Goal: Task Accomplishment & Management: Manage account settings

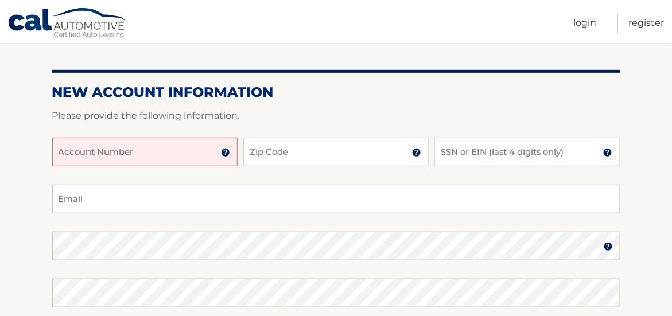
scroll to position [115, 0]
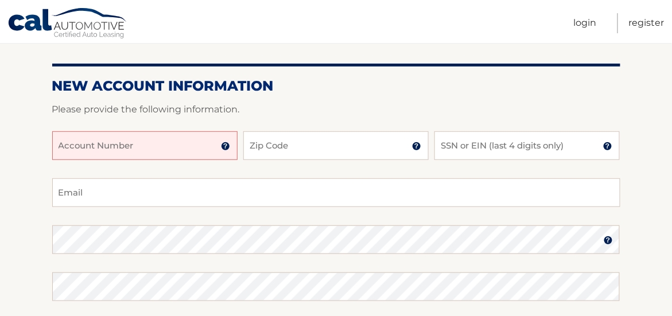
click at [181, 150] on input "Account Number" at bounding box center [144, 145] width 185 height 29
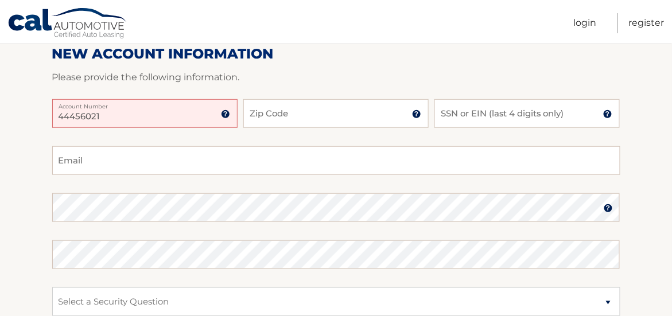
click at [109, 113] on input "44456021" at bounding box center [144, 113] width 185 height 29
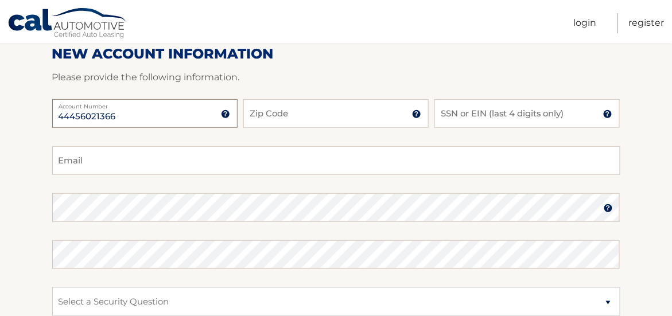
type input "44456021366"
click at [299, 103] on input "Zip Code" at bounding box center [335, 113] width 185 height 29
type input "33073"
type input "annamosborn@gmail.com"
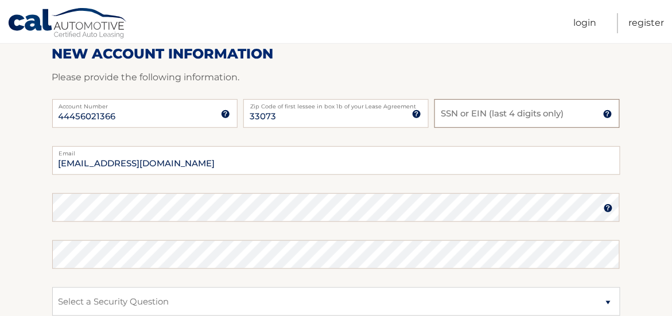
click at [480, 115] on input "SSN or EIN (last 4 digits only)" at bounding box center [526, 113] width 185 height 29
type input "9911"
click at [30, 187] on section "New Account Information Please provide the following information. 44456021366 A…" at bounding box center [336, 218] width 672 height 448
click at [606, 206] on img at bounding box center [607, 208] width 9 height 9
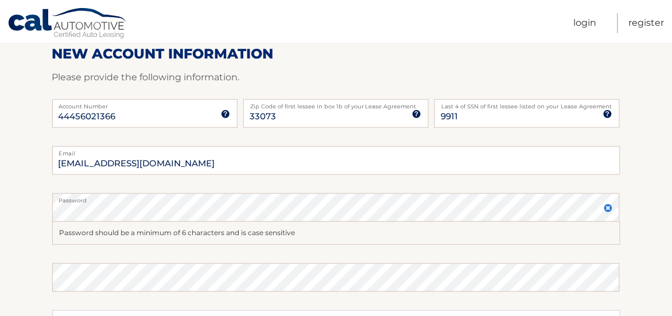
click at [607, 208] on img at bounding box center [607, 208] width 9 height 9
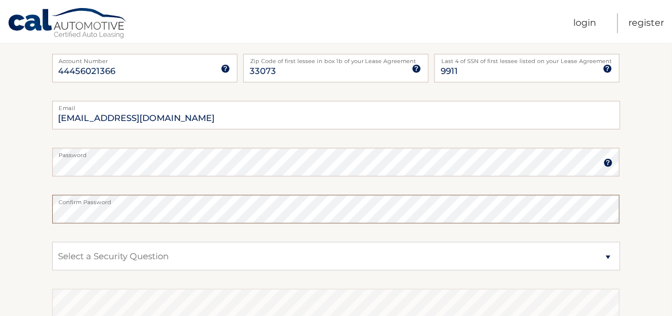
scroll to position [262, 0]
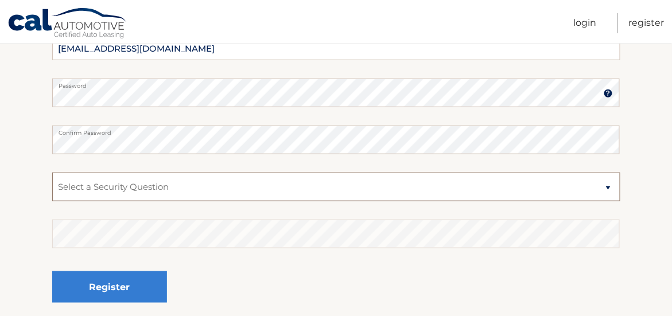
click at [606, 186] on select "Select a Security Question What was the name of your elementary school? What is…" at bounding box center [336, 187] width 568 height 29
select select "2"
click at [52, 173] on select "Select a Security Question What was the name of your elementary school? What is…" at bounding box center [336, 187] width 568 height 29
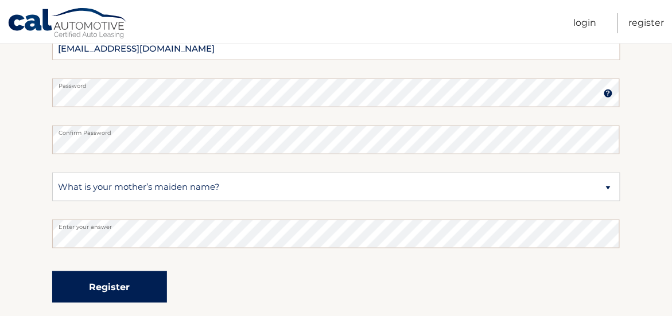
click at [110, 284] on button "Register" at bounding box center [109, 287] width 115 height 32
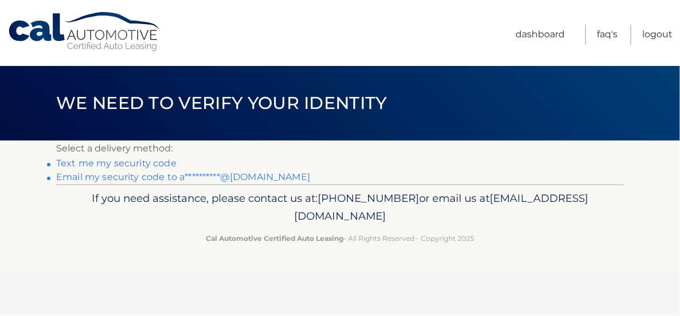
click at [169, 161] on link "Text me my security code" at bounding box center [116, 163] width 120 height 11
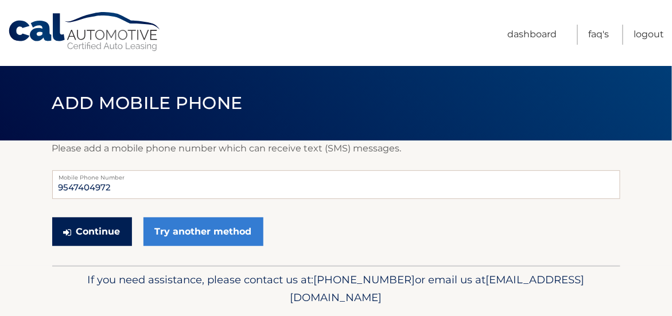
click at [107, 231] on button "Continue" at bounding box center [92, 231] width 80 height 29
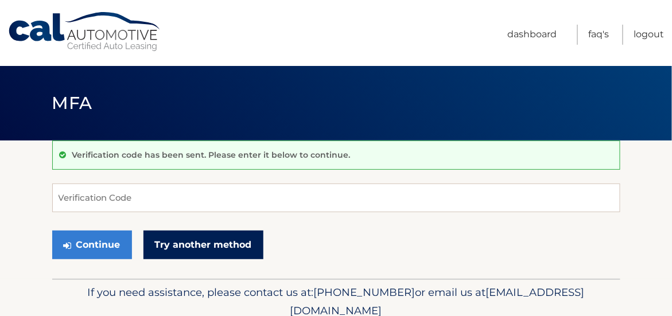
click at [214, 244] on link "Try another method" at bounding box center [203, 245] width 120 height 29
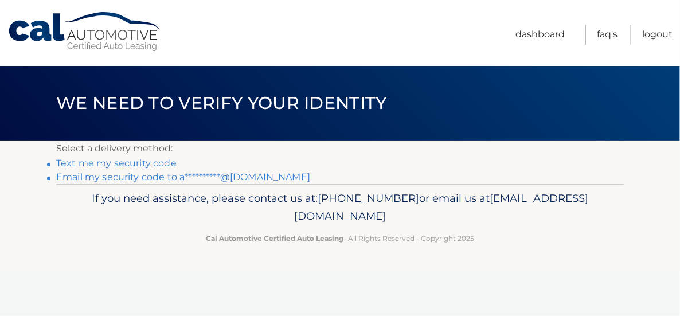
click at [65, 162] on link "Text me my security code" at bounding box center [116, 163] width 120 height 11
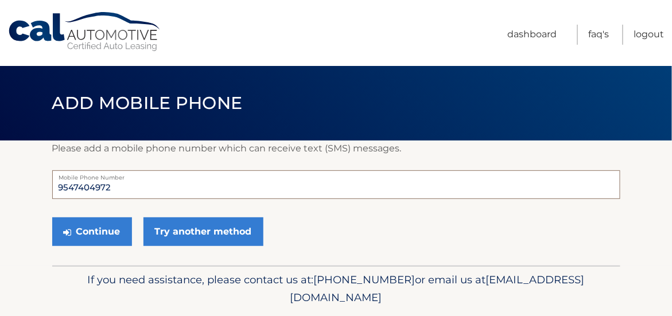
drag, startPoint x: 134, startPoint y: 185, endPoint x: 14, endPoint y: 184, distance: 119.3
click at [14, 184] on section "Please add a mobile phone number which can receive text (SMS) messages. 9547404…" at bounding box center [336, 203] width 672 height 125
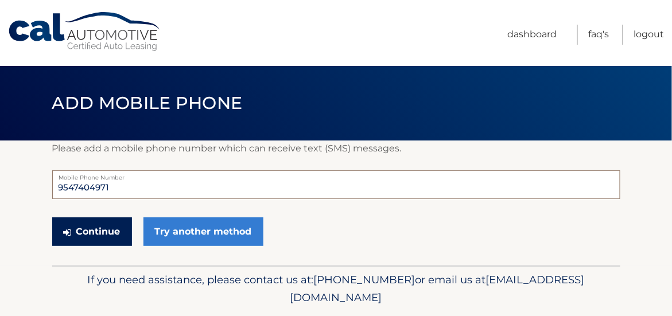
type input "9547404971"
click at [52, 217] on button "Continue" at bounding box center [92, 231] width 80 height 29
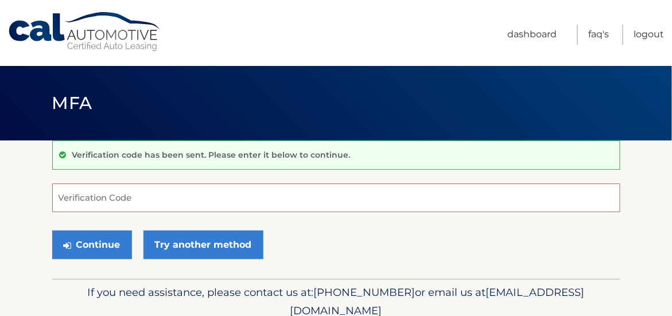
click at [149, 196] on input "Verification Code" at bounding box center [336, 198] width 568 height 29
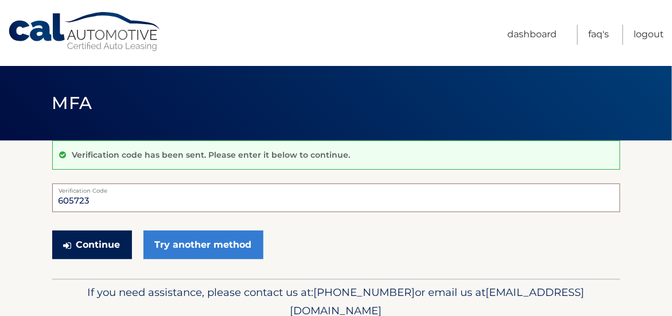
type input "605723"
click at [83, 237] on button "Continue" at bounding box center [92, 245] width 80 height 29
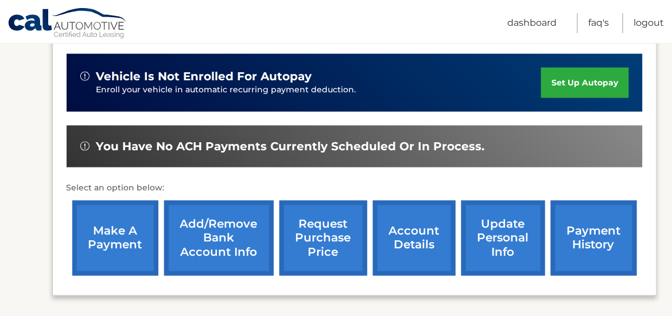
scroll to position [344, 0]
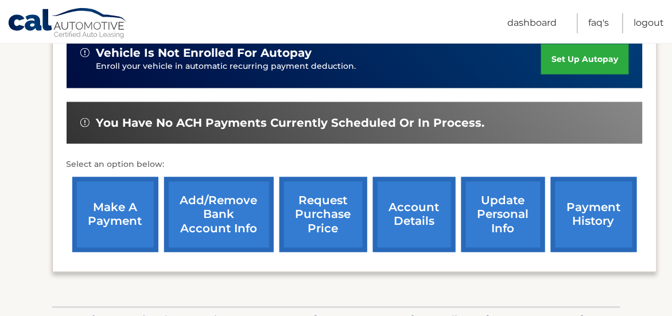
click at [511, 219] on link "update personal info" at bounding box center [503, 214] width 84 height 75
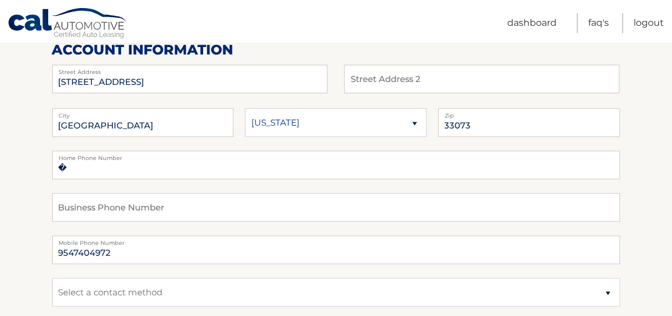
scroll to position [172, 0]
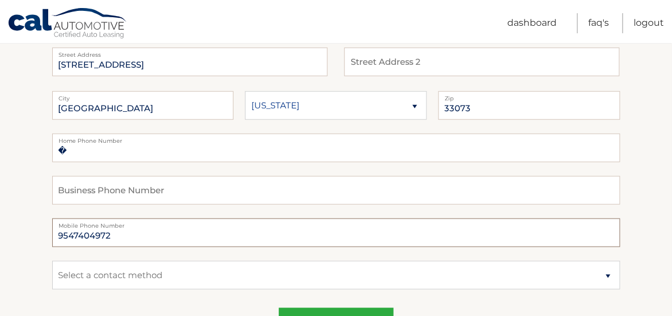
click at [116, 232] on input "9547404972" at bounding box center [336, 233] width 568 height 29
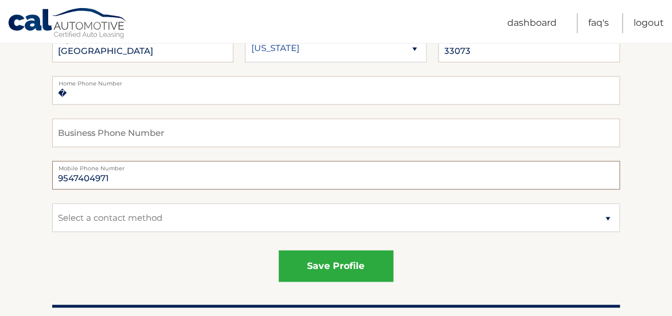
type input "9547404971"
click at [608, 220] on select "Select a contact method Mobile Home" at bounding box center [336, 218] width 568 height 29
select select "1"
click at [52, 204] on select "Select a contact method Mobile Home" at bounding box center [336, 218] width 568 height 29
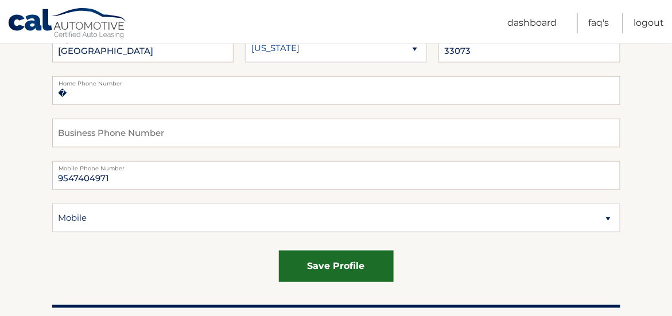
click at [339, 268] on button "save profile" at bounding box center [336, 267] width 115 height 32
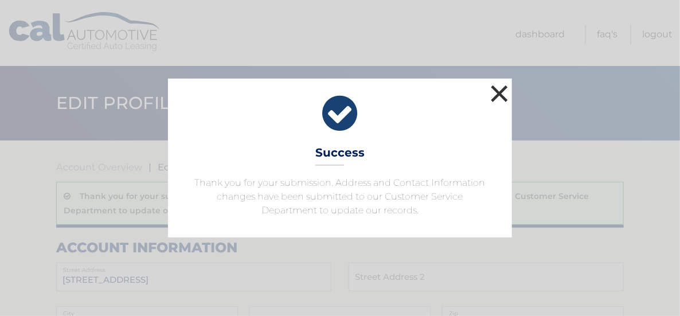
click at [504, 96] on button "×" at bounding box center [499, 93] width 23 height 23
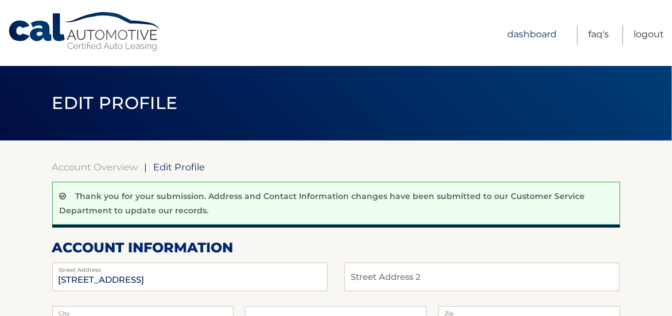
click at [535, 33] on link "Dashboard" at bounding box center [531, 35] width 49 height 20
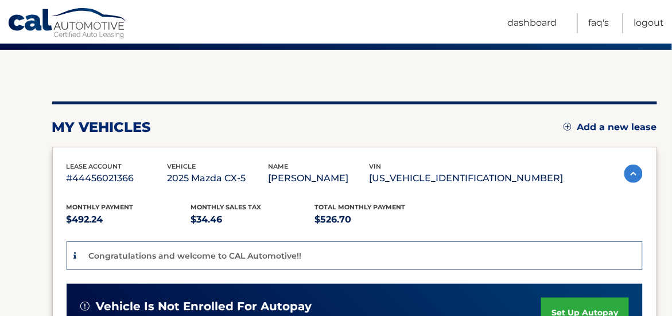
scroll to position [172, 0]
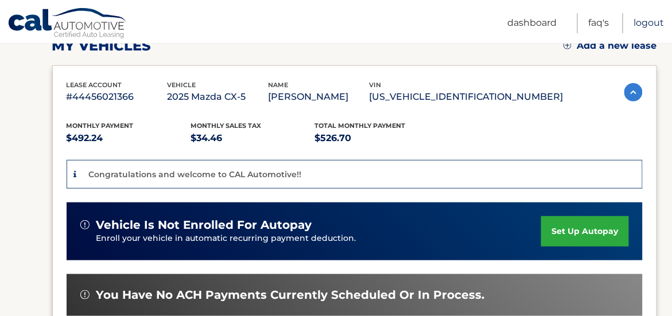
click at [648, 20] on link "Logout" at bounding box center [649, 23] width 30 height 20
